Goal: Communication & Community: Share content

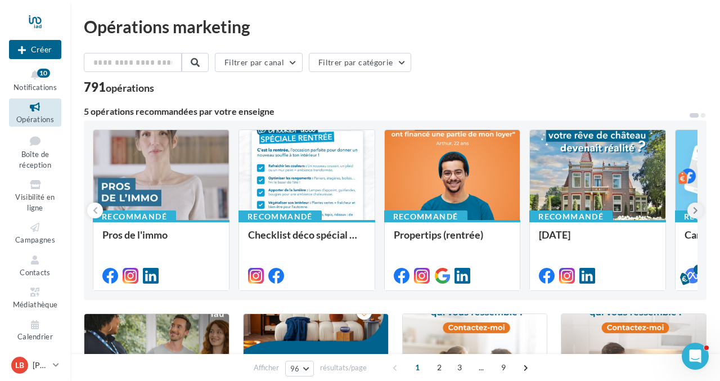
click at [693, 209] on icon at bounding box center [695, 210] width 5 height 11
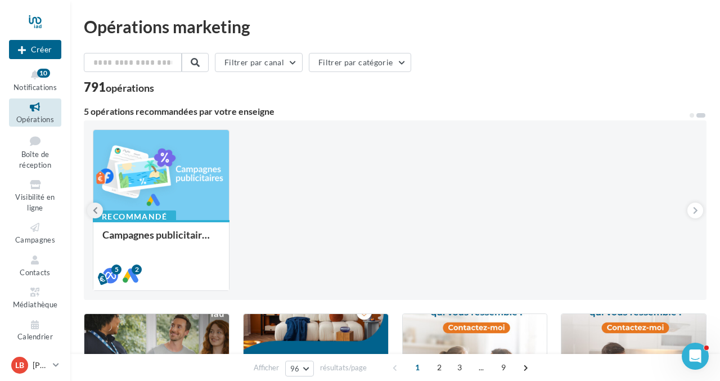
click at [93, 211] on icon at bounding box center [95, 210] width 5 height 11
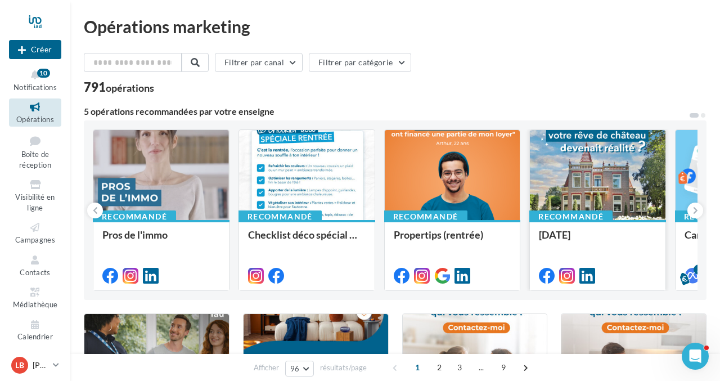
click at [608, 181] on div at bounding box center [598, 175] width 136 height 91
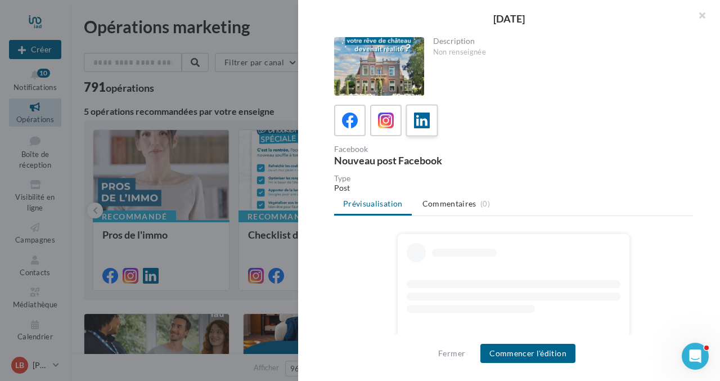
click at [422, 122] on icon at bounding box center [422, 121] width 16 height 16
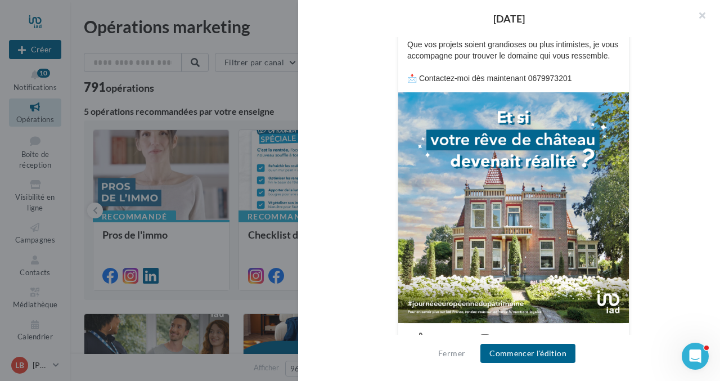
scroll to position [284, 0]
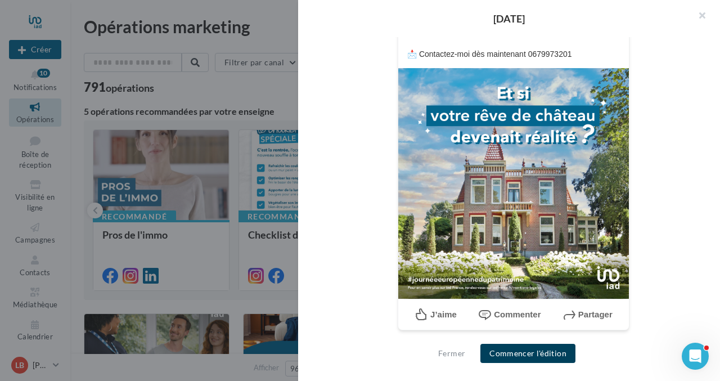
click at [525, 352] on button "Commencer l'édition" at bounding box center [528, 353] width 95 height 19
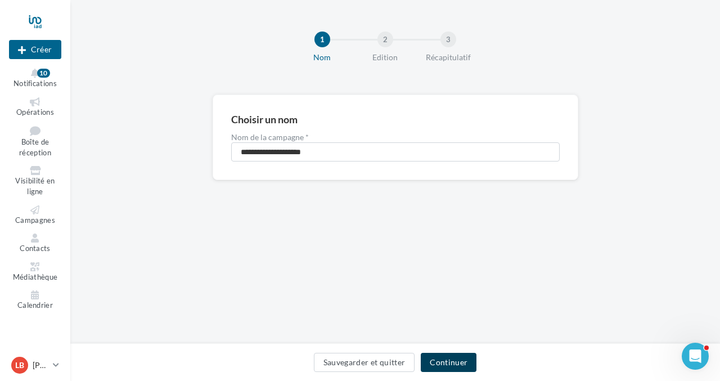
click at [446, 360] on button "Continuer" at bounding box center [449, 362] width 56 height 19
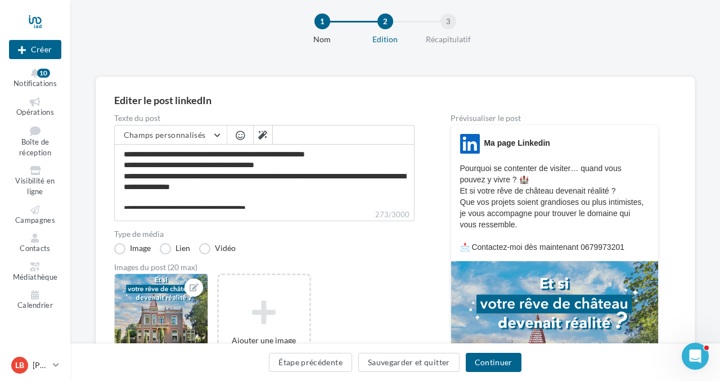
scroll to position [245, 0]
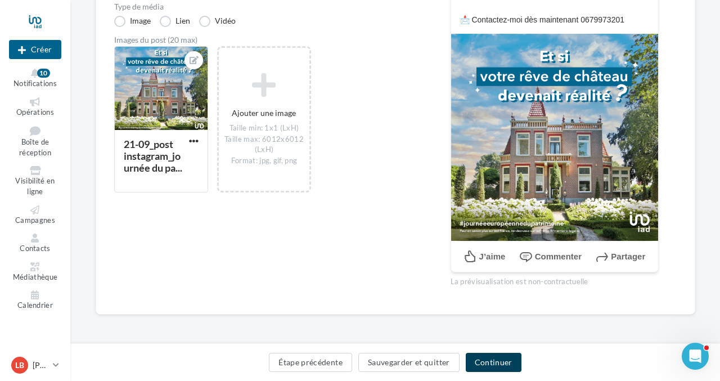
click at [492, 362] on button "Continuer" at bounding box center [494, 362] width 56 height 19
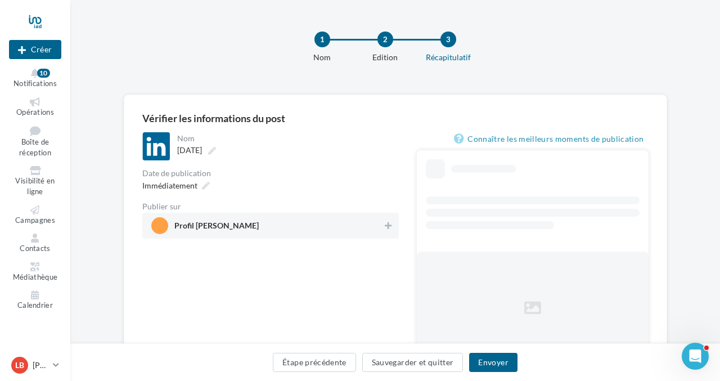
click at [294, 229] on span "Profil [PERSON_NAME]" at bounding box center [267, 225] width 232 height 17
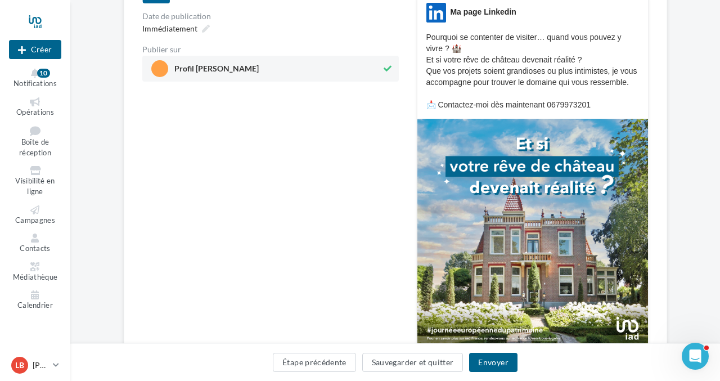
scroll to position [277, 0]
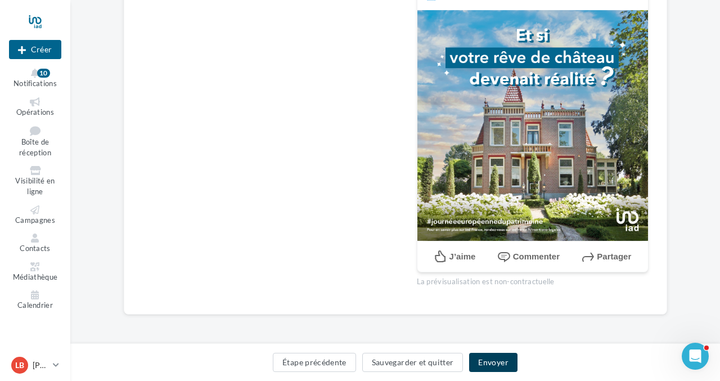
click at [501, 361] on button "Envoyer" at bounding box center [493, 362] width 48 height 19
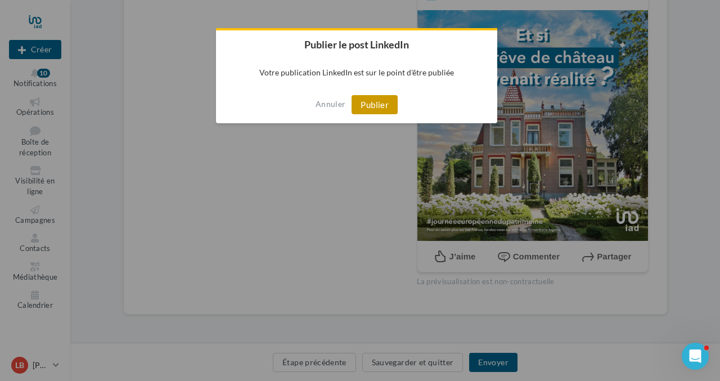
click at [371, 106] on button "Publier" at bounding box center [375, 104] width 46 height 19
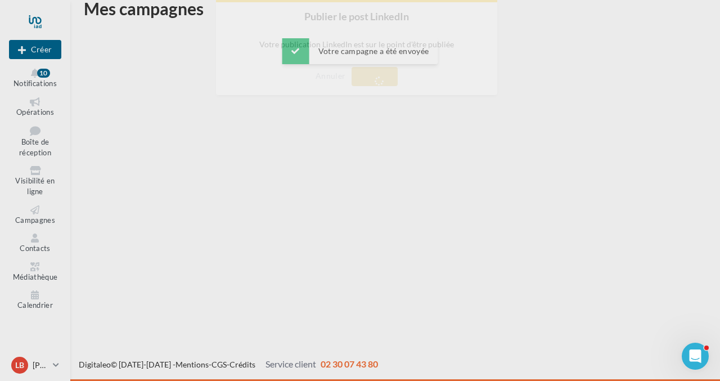
scroll to position [18, 0]
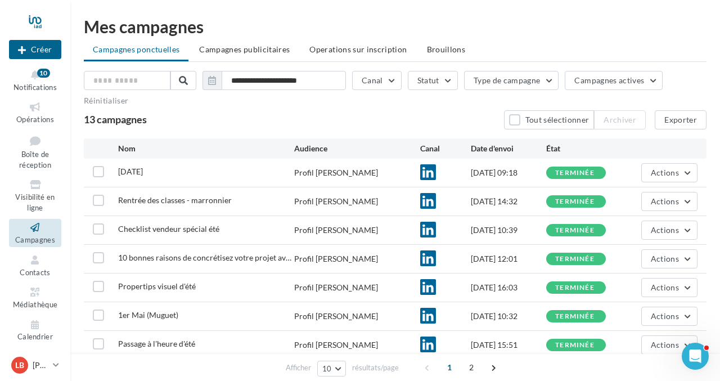
click at [394, 111] on div "13 campagnes Tout sélectionner Archiver Exporter" at bounding box center [395, 119] width 623 height 19
click at [524, 35] on div "**********" at bounding box center [395, 247] width 623 height 459
click at [486, 1] on div "**********" at bounding box center [395, 247] width 650 height 495
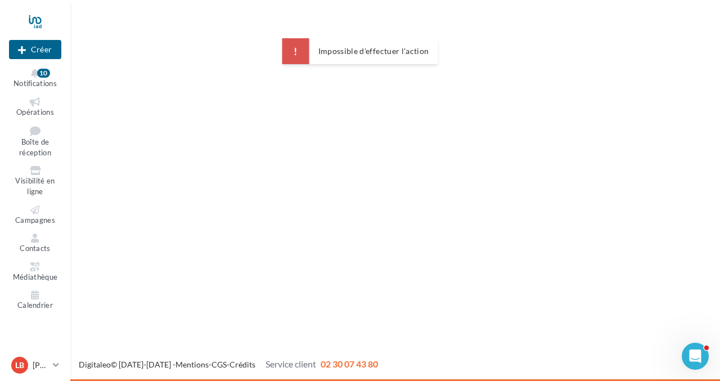
click at [377, 52] on div "Impossible d'effectuer l'action" at bounding box center [374, 51] width 111 height 8
click at [251, 259] on div "Nouvelle campagne Créer Notifications 10 Opérations Boîte de réception Visibili…" at bounding box center [360, 190] width 720 height 381
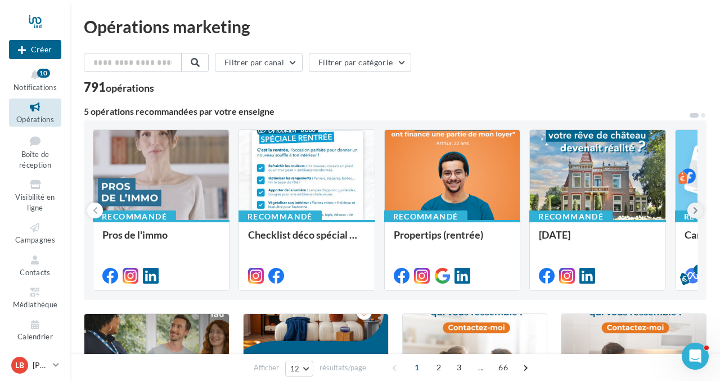
click at [696, 208] on icon at bounding box center [695, 210] width 5 height 11
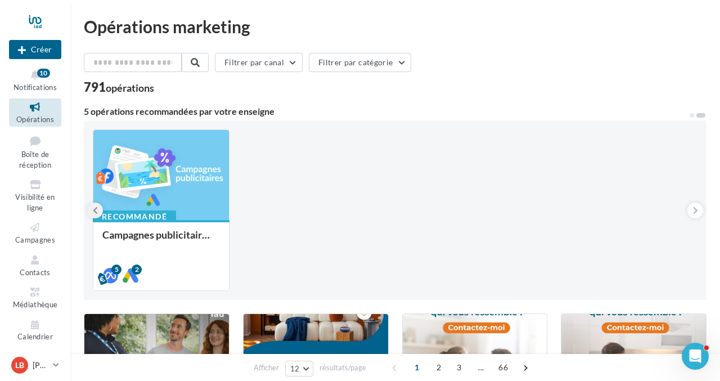
click at [95, 209] on icon at bounding box center [95, 210] width 5 height 11
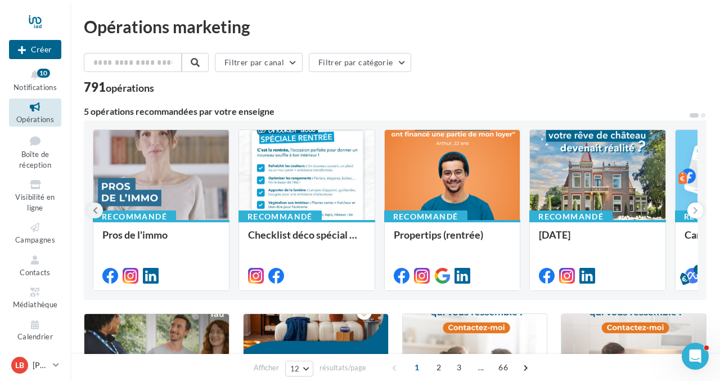
click at [95, 209] on icon at bounding box center [95, 210] width 5 height 11
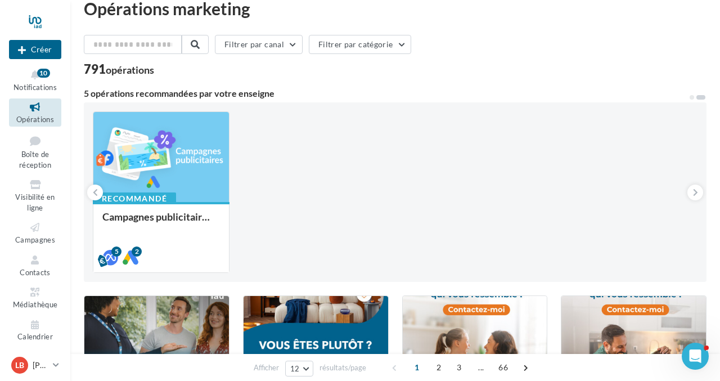
scroll to position [17, 0]
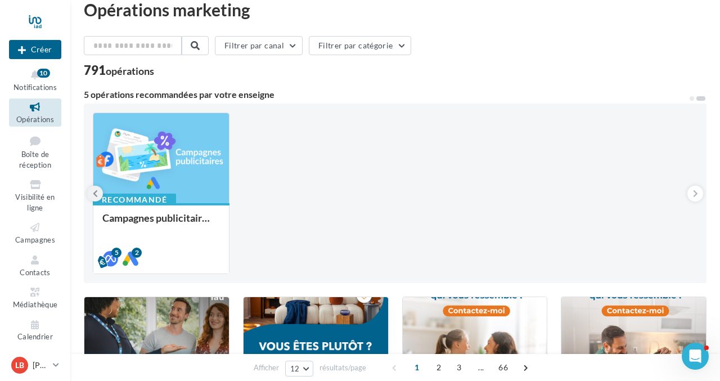
click at [93, 194] on icon at bounding box center [95, 193] width 5 height 11
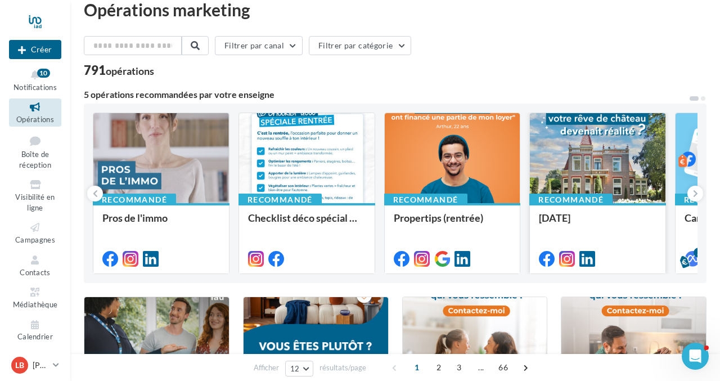
click at [582, 167] on div at bounding box center [598, 158] width 136 height 91
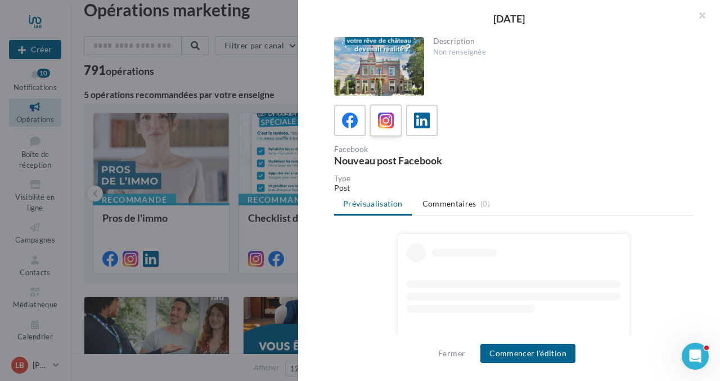
click at [387, 120] on icon at bounding box center [386, 121] width 16 height 16
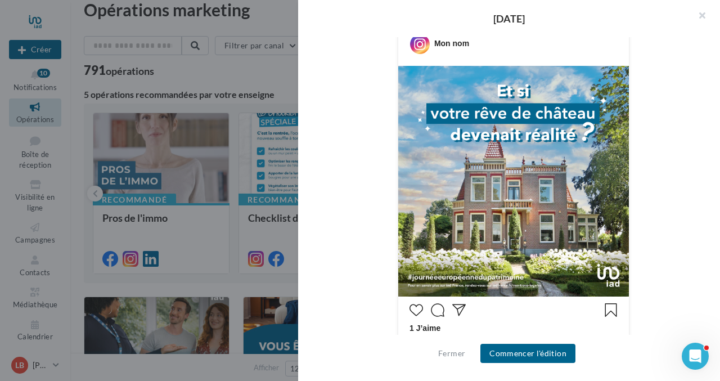
scroll to position [213, 0]
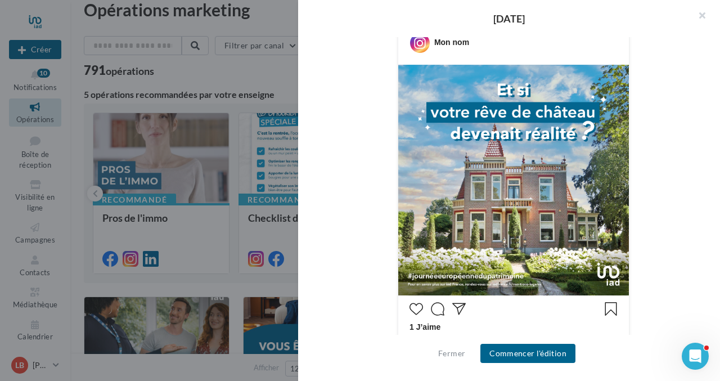
click at [398, 65] on img at bounding box center [513, 180] width 231 height 231
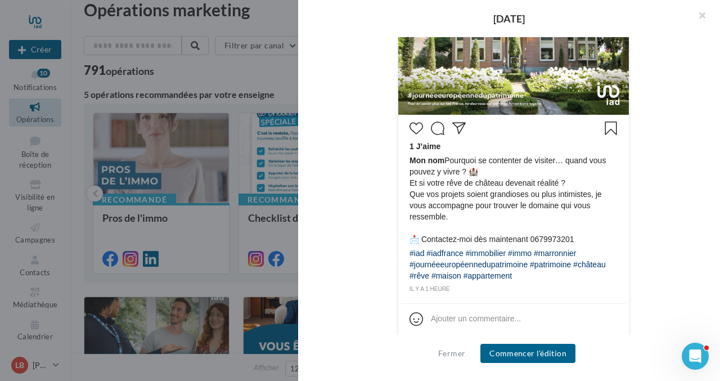
scroll to position [402, 0]
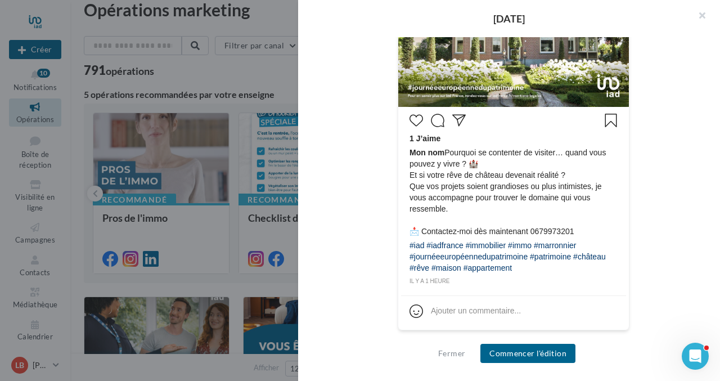
click at [447, 187] on span "Mon nom Pourquoi se contenter de visiter… quand vous pouvez y vivre ? 🏰 Et si v…" at bounding box center [514, 192] width 208 height 90
drag, startPoint x: 449, startPoint y: 152, endPoint x: 568, endPoint y: 268, distance: 167.2
click at [568, 268] on div "1 J’aime Mon nom Pourquoi se contenter de visiter… quand vous pouvez y vivre ? …" at bounding box center [513, 198] width 225 height 177
copy div "Pourquoi se contenter de visiter… quand vous pouvez y vivre ? 🏰 Et si votre rêv…"
click at [684, 173] on div "Mon nom 1 J’aime Mon nom Pourquoi se contenter de visiter… quand vous pouvez y …" at bounding box center [513, 88] width 359 height 513
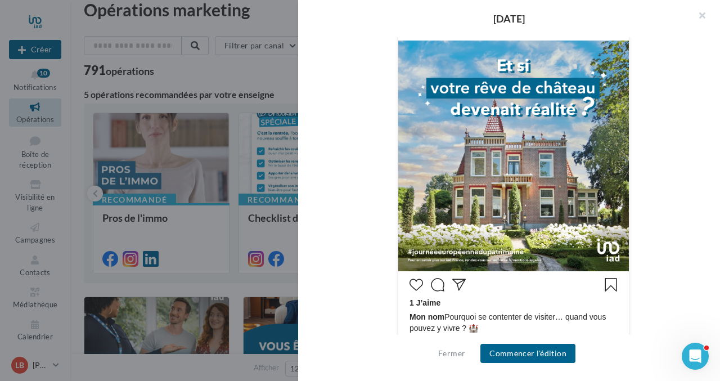
scroll to position [0, 0]
